Goal: Transaction & Acquisition: Purchase product/service

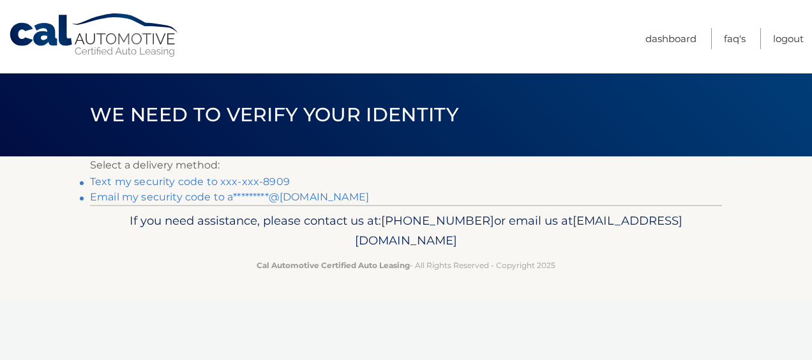
click at [188, 181] on link "Text my security code to xxx-xxx-8909" at bounding box center [190, 182] width 200 height 12
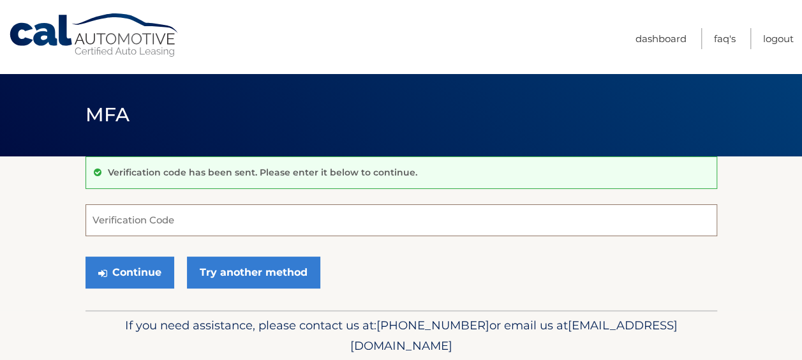
click at [184, 225] on input "Verification Code" at bounding box center [402, 220] width 632 height 32
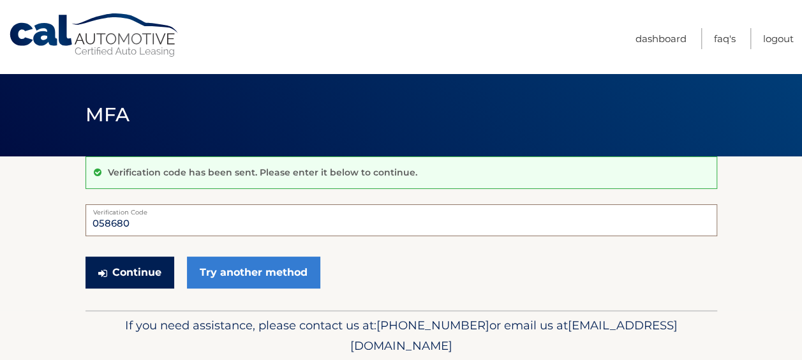
type input "058680"
click at [132, 267] on button "Continue" at bounding box center [130, 273] width 89 height 32
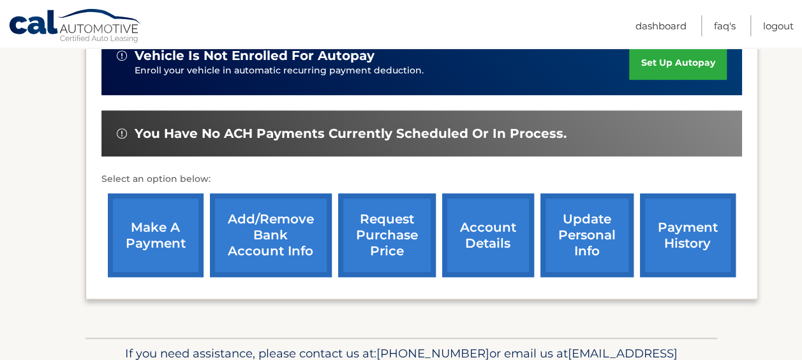
scroll to position [303, 0]
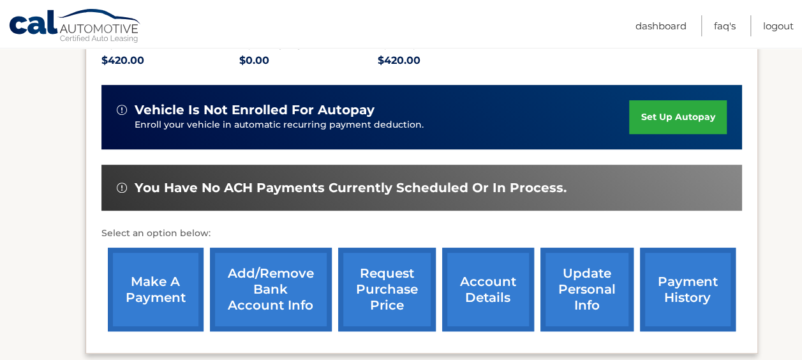
click at [148, 286] on link "make a payment" at bounding box center [156, 290] width 96 height 84
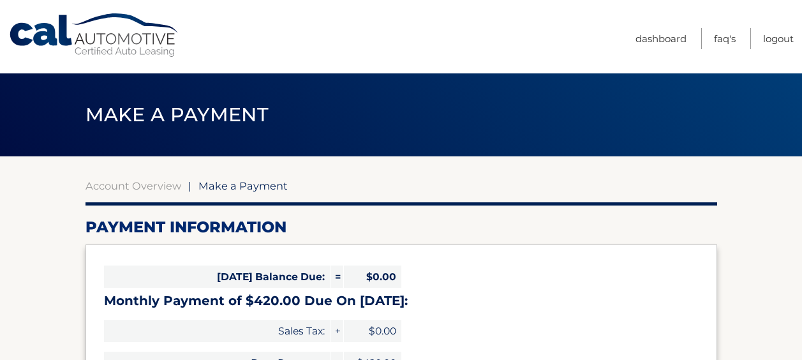
select select "ZWRmZTNkNTctYmRkMi00MTA0LThiNjAtNzFjMDJmODc3ZGE5"
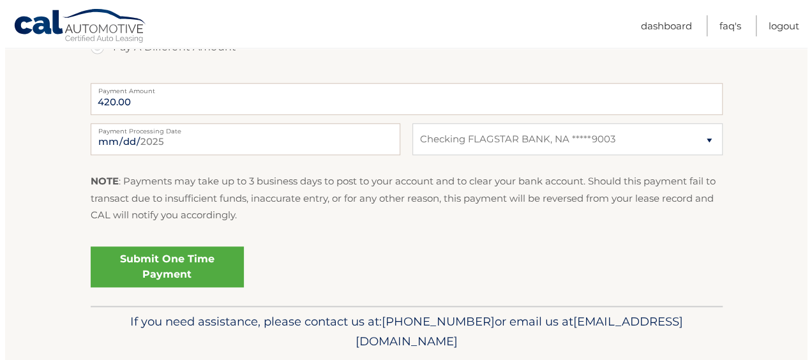
scroll to position [511, 0]
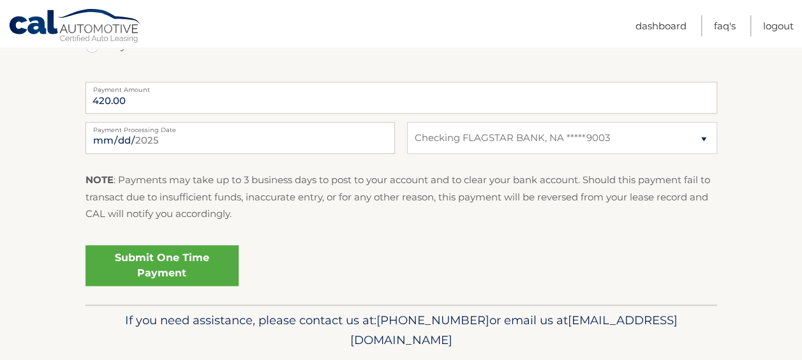
click at [154, 264] on link "Submit One Time Payment" at bounding box center [162, 265] width 153 height 41
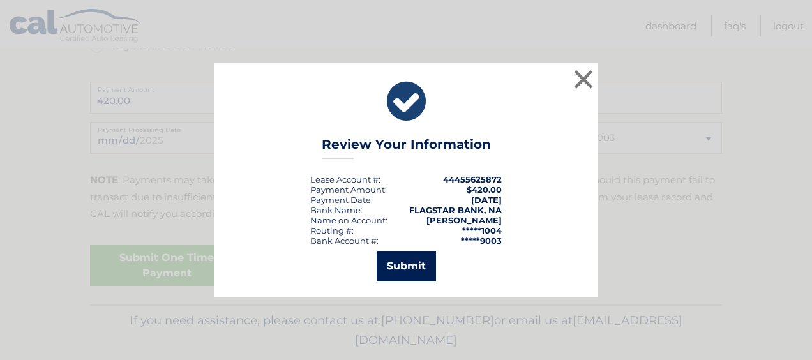
click at [412, 270] on button "Submit" at bounding box center [406, 266] width 59 height 31
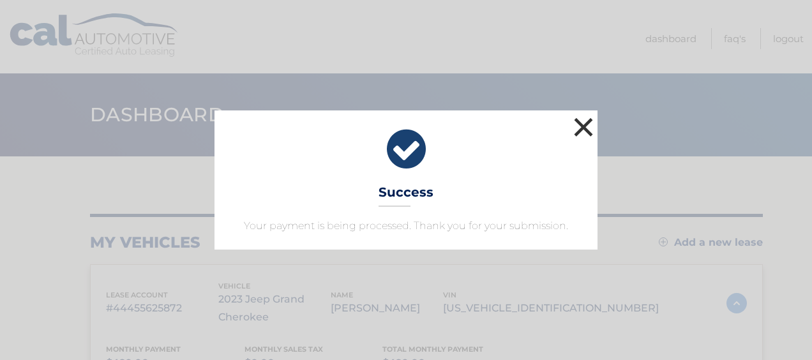
click at [584, 126] on button "×" at bounding box center [584, 127] width 26 height 26
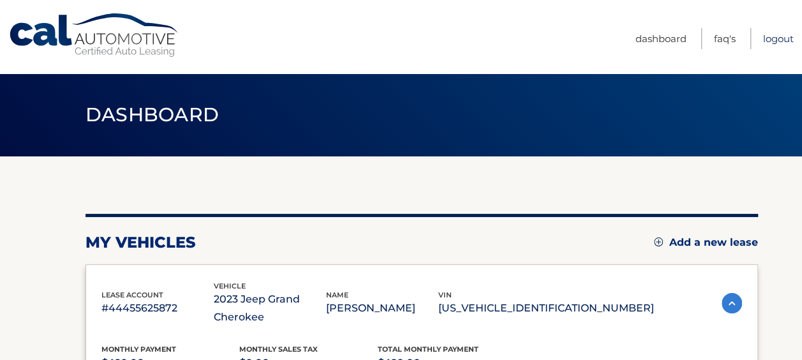
click at [779, 38] on link "Logout" at bounding box center [779, 38] width 31 height 21
